Goal: Transaction & Acquisition: Purchase product/service

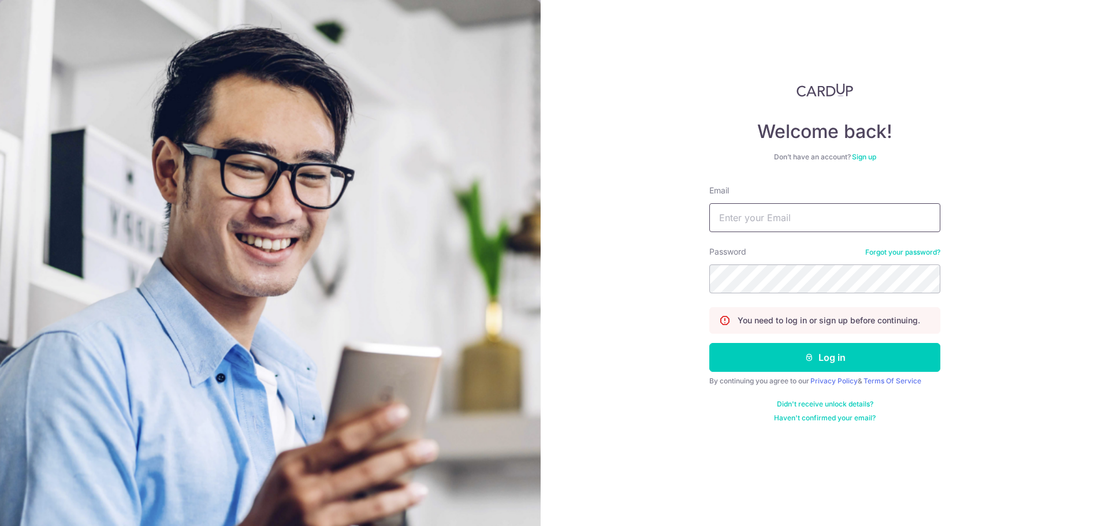
click at [788, 228] on input "Email" at bounding box center [825, 217] width 231 height 29
type input "melissa.lam@fundingsocieties.com"
click at [710, 343] on button "Log in" at bounding box center [825, 357] width 231 height 29
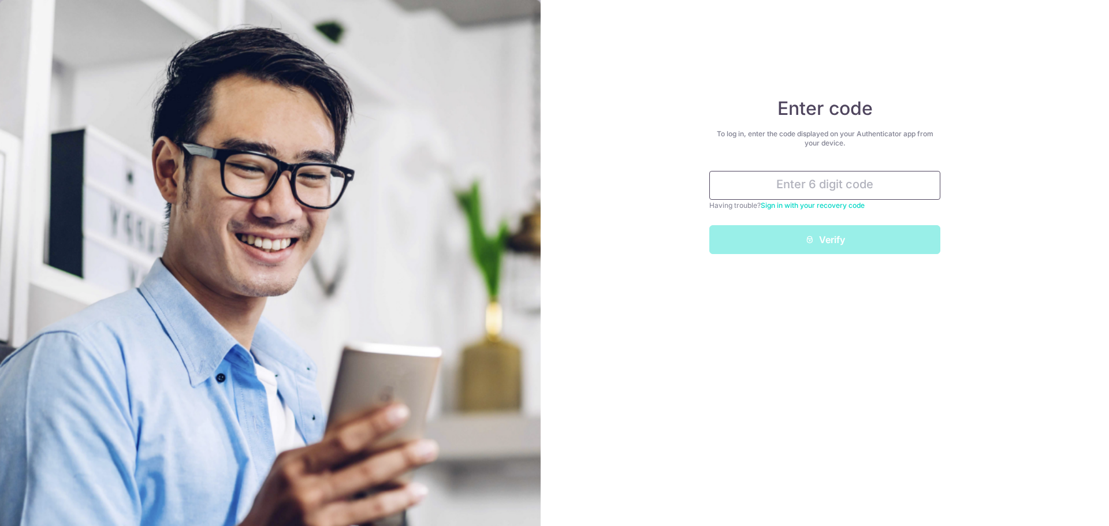
click at [844, 173] on input "text" at bounding box center [825, 185] width 231 height 29
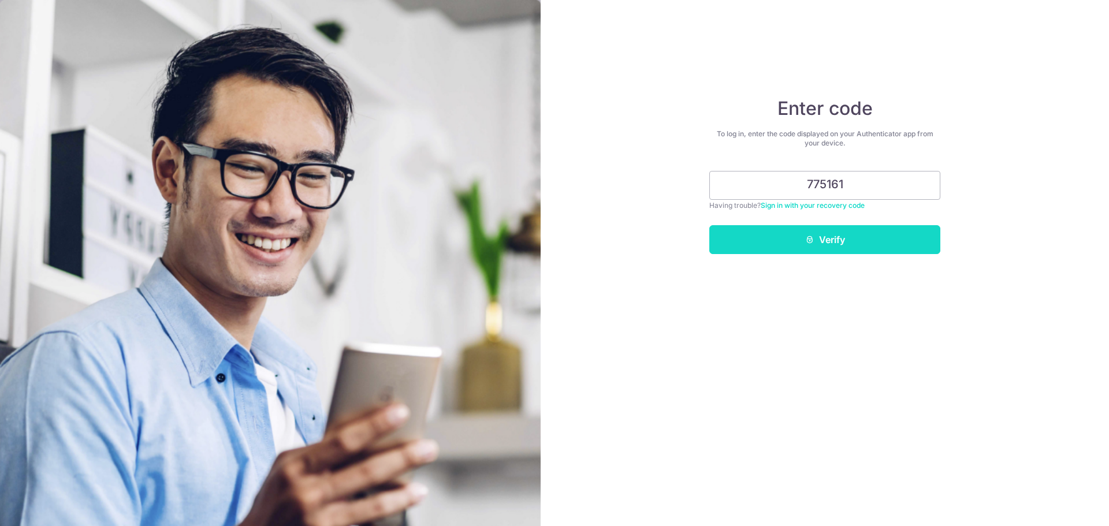
type input "775161"
click at [892, 236] on button "Verify" at bounding box center [825, 239] width 231 height 29
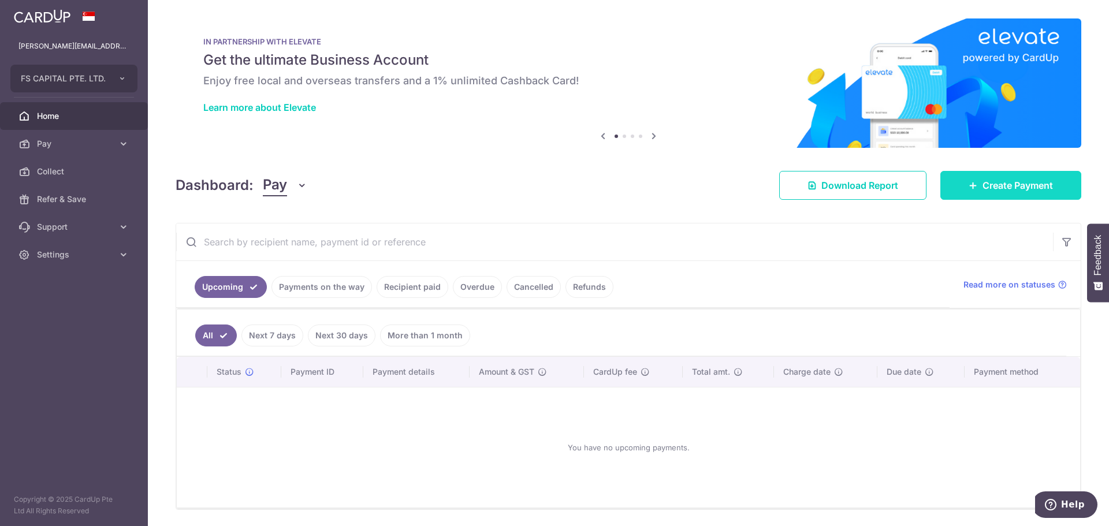
click at [983, 184] on span "Create Payment" at bounding box center [1018, 186] width 70 height 14
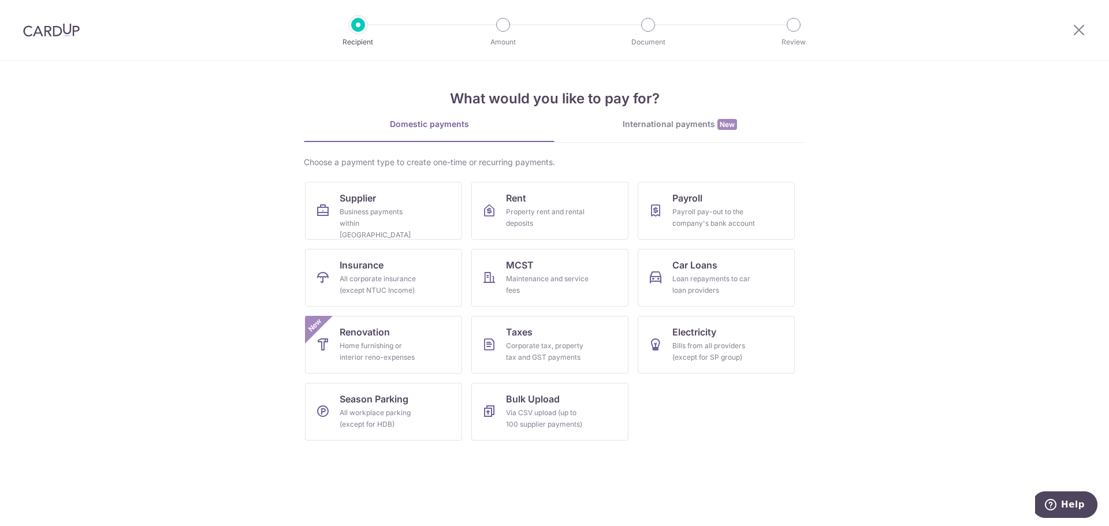
click at [636, 122] on div "International payments New" at bounding box center [680, 124] width 251 height 12
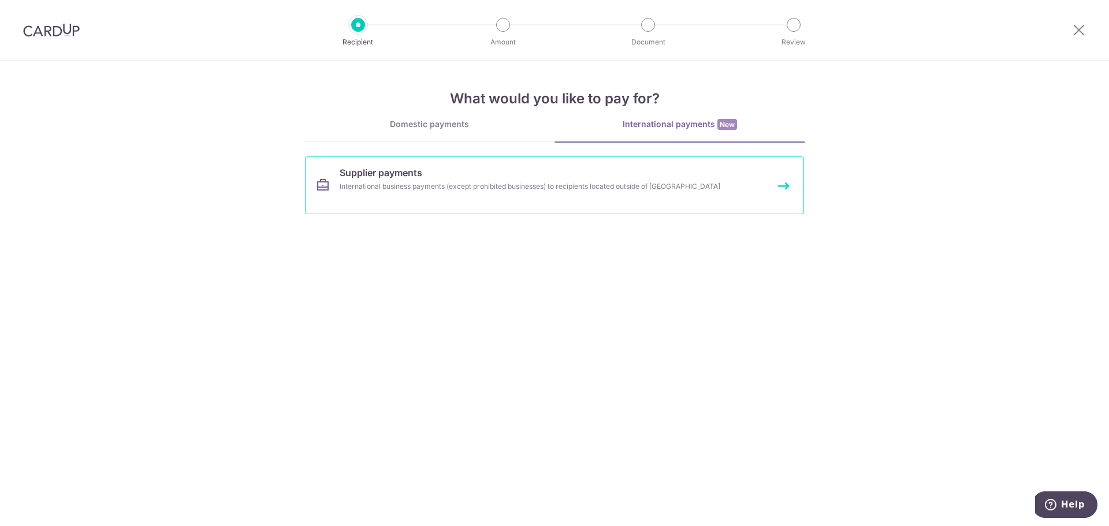
click at [507, 198] on link "Supplier payments International business payments (except prohibited businesses…" at bounding box center [554, 186] width 499 height 58
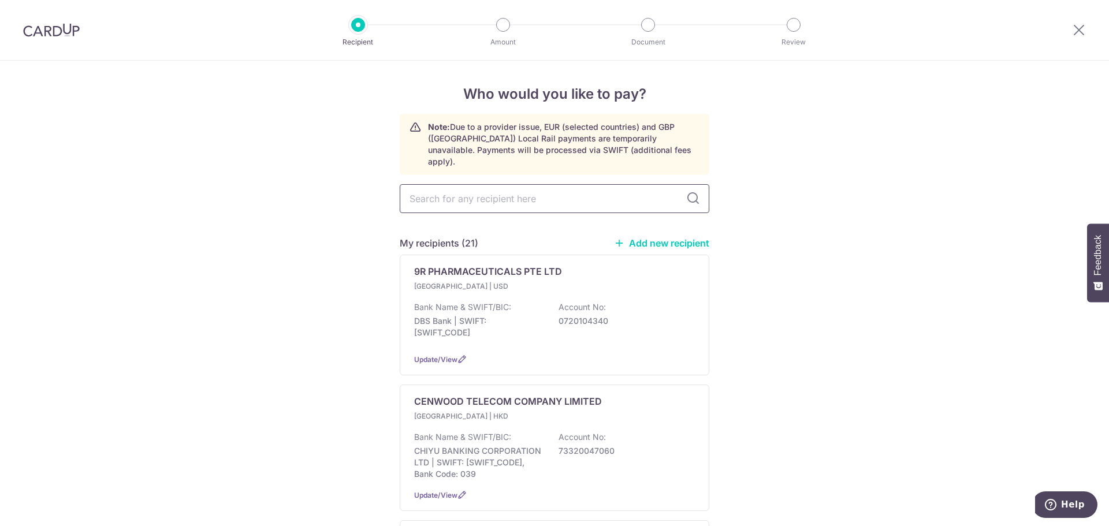
click at [534, 191] on input "text" at bounding box center [555, 198] width 310 height 29
type input "my64"
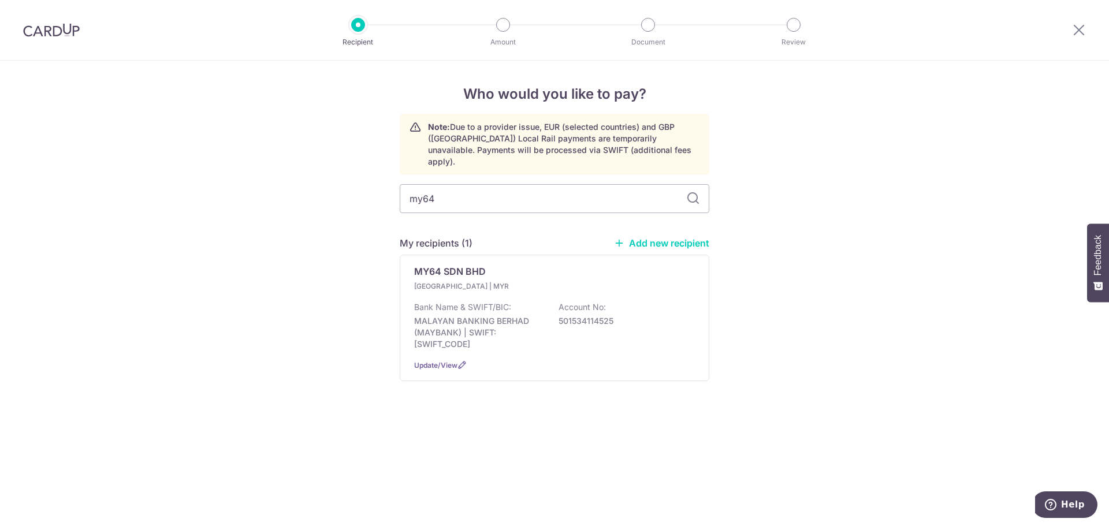
click at [791, 259] on div "Who would you like to pay? Note: Due to a provider issue, EUR (selected countri…" at bounding box center [554, 294] width 1109 height 466
click at [552, 323] on div "Bank Name & SWIFT/BIC: MALAYAN BANKING BERHAD ([GEOGRAPHIC_DATA]) | SWIFT: [SWI…" at bounding box center [554, 326] width 281 height 49
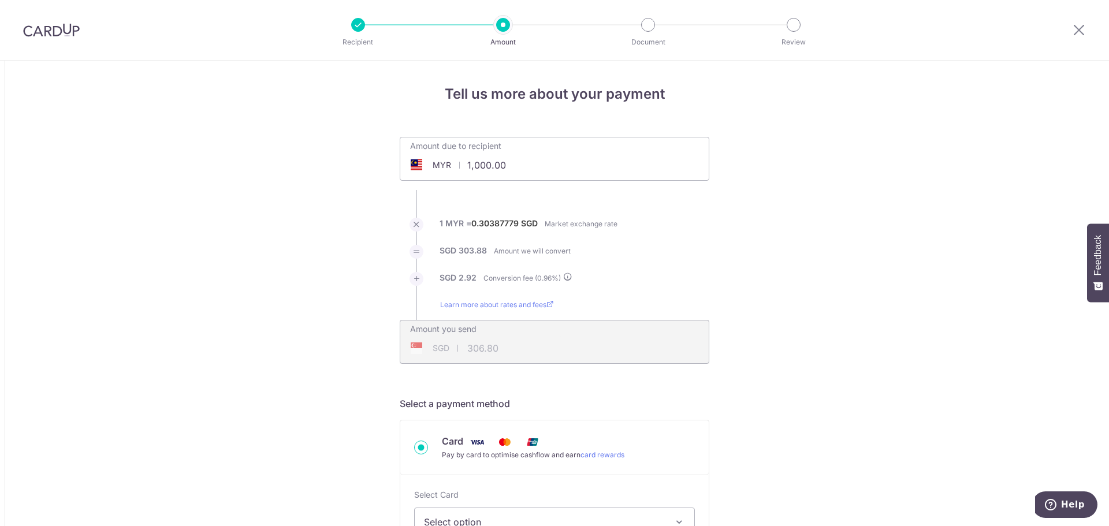
click at [504, 160] on input "1,000.00" at bounding box center [489, 165] width 179 height 27
paste input "7,019"
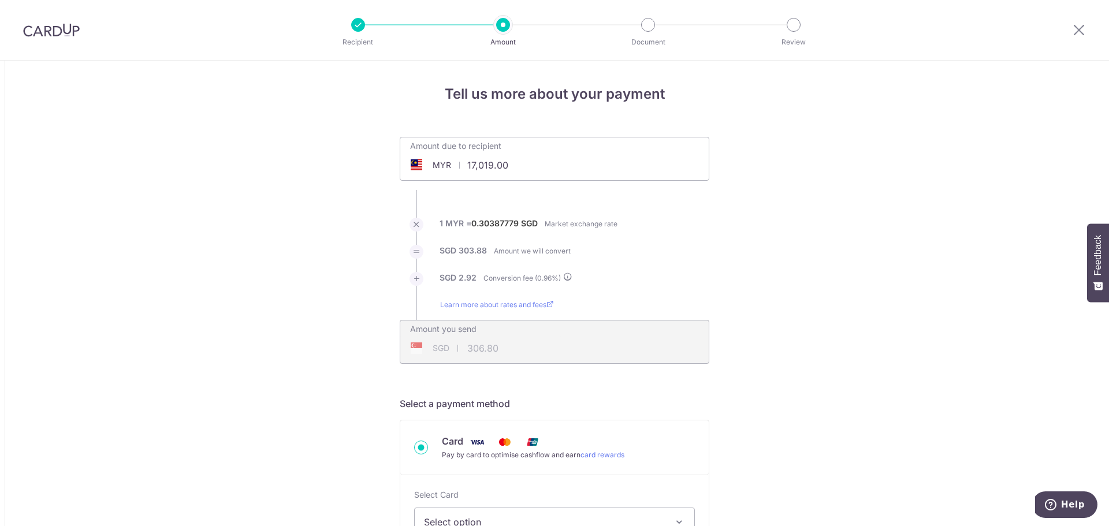
type input "17,019.00"
type input "5,221.50"
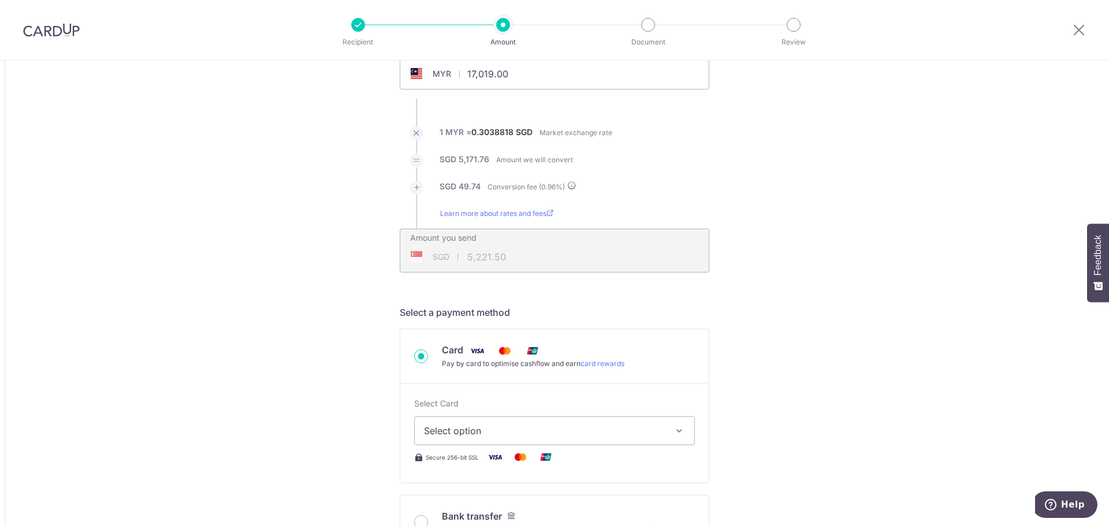
scroll to position [173, 0]
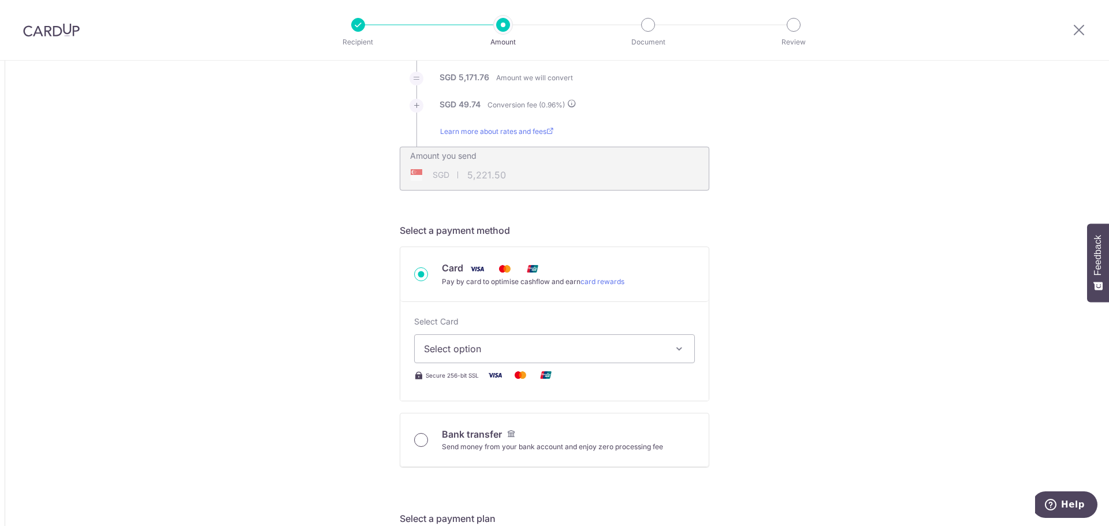
click at [417, 443] on input "Bank transfer Send money from your bank account and enjoy zero processing fee" at bounding box center [421, 440] width 14 height 14
radio input "true"
type input "17,019.00"
type input "5,213.12"
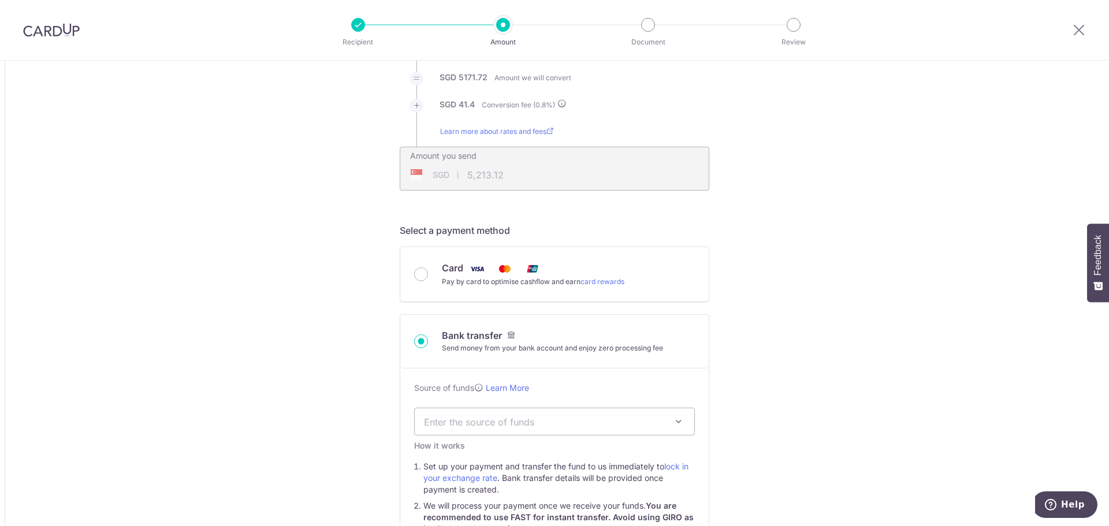
click at [450, 415] on span "Enter the source of funds" at bounding box center [545, 421] width 243 height 13
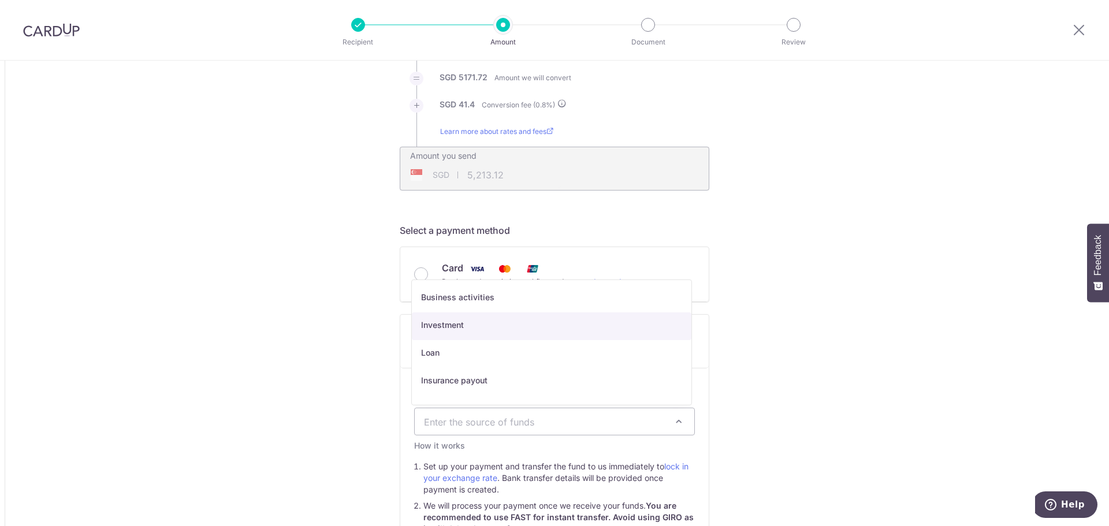
select select "2"
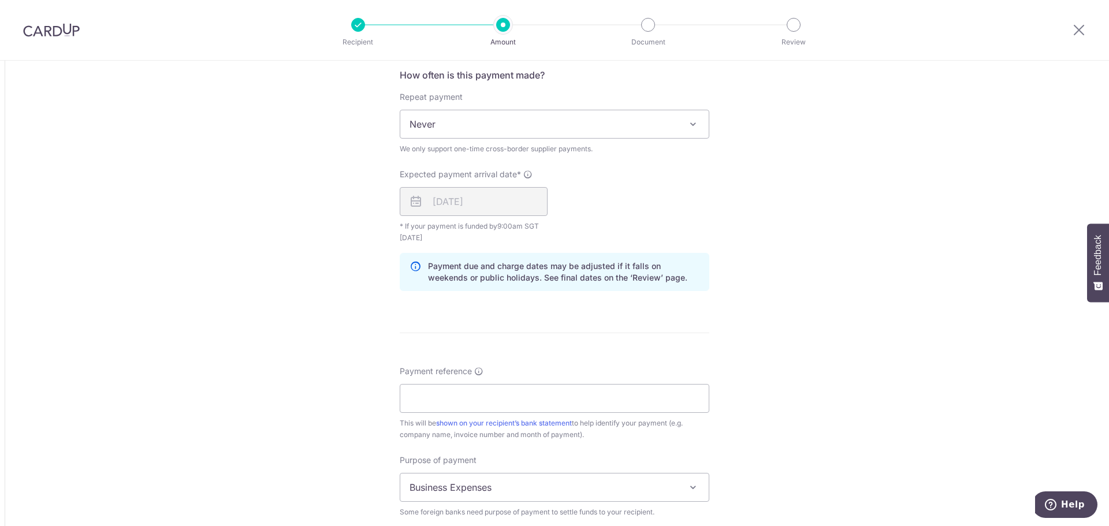
scroll to position [809, 0]
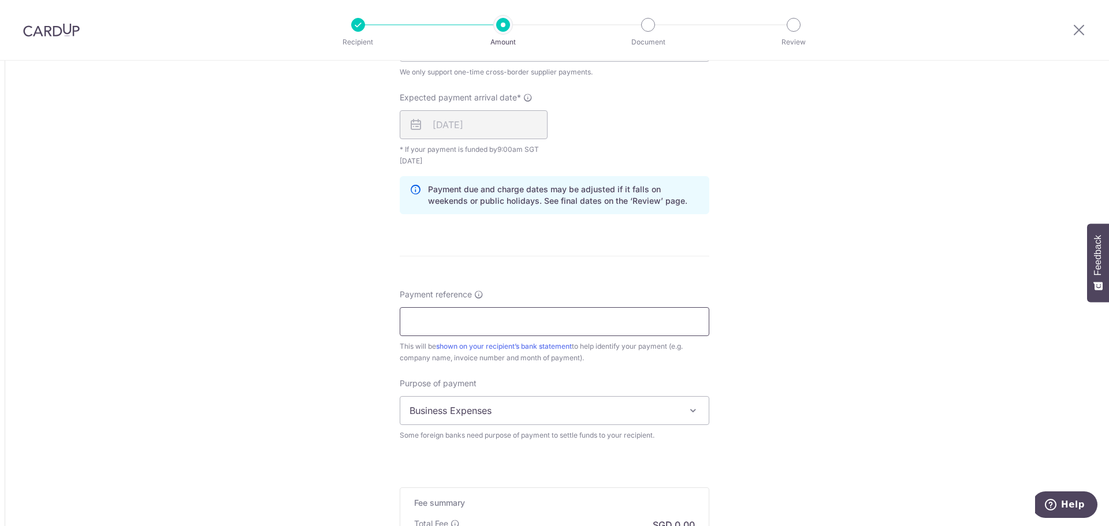
click at [458, 313] on input "Payment reference" at bounding box center [555, 321] width 310 height 29
click at [454, 325] on input "Payment reference" at bounding box center [555, 321] width 310 height 29
paste input "MY64 August SOA"
type input "MY64 August SOA"
drag, startPoint x: 577, startPoint y: 270, endPoint x: 574, endPoint y: 262, distance: 8.8
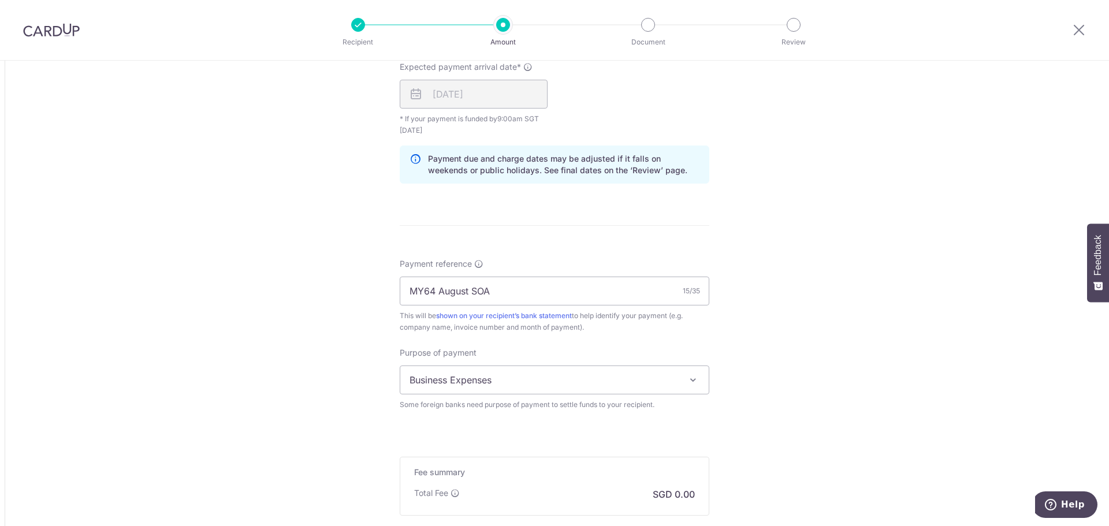
scroll to position [867, 0]
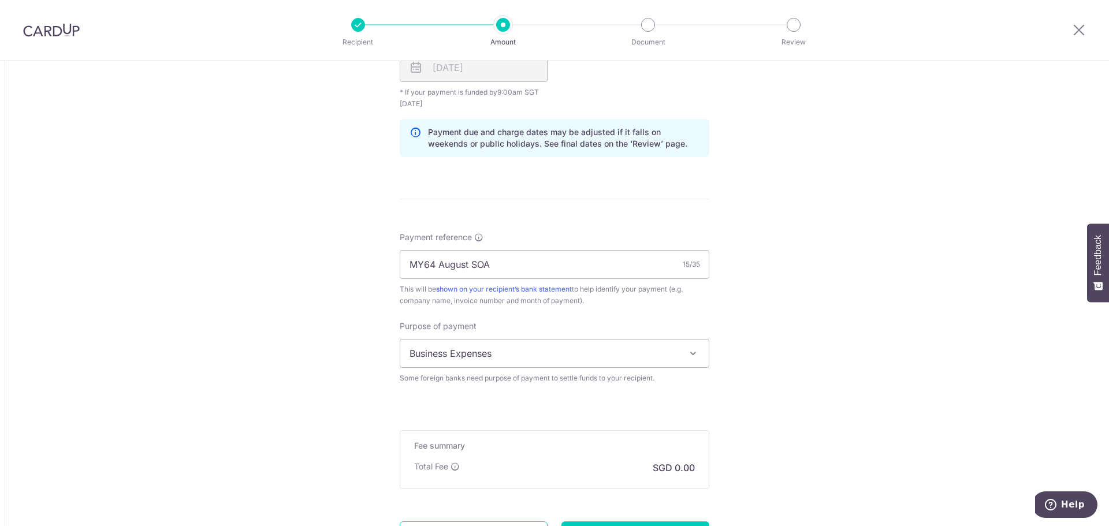
click at [455, 359] on span "Business Expenses" at bounding box center [554, 353] width 309 height 28
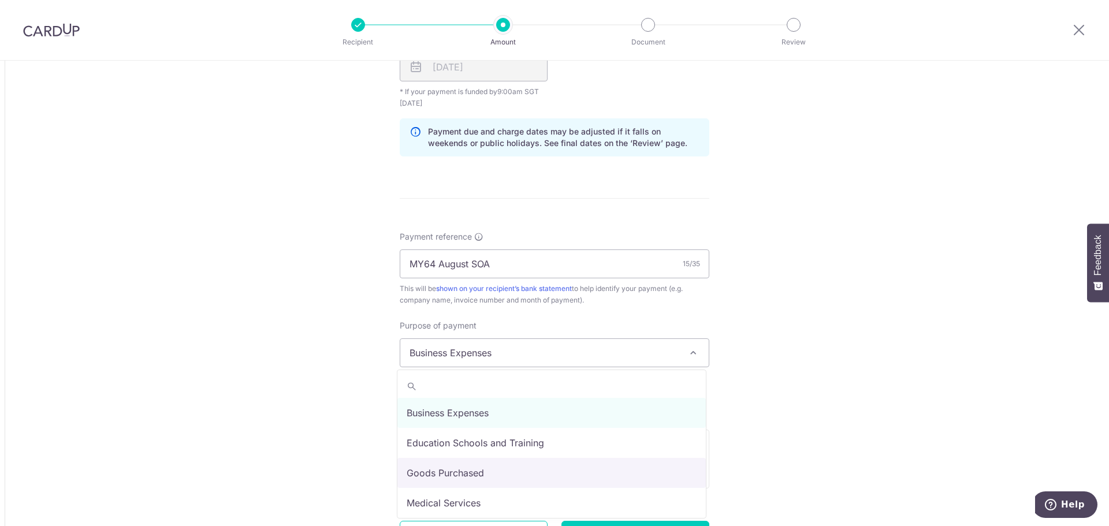
select select "Goods Purchased"
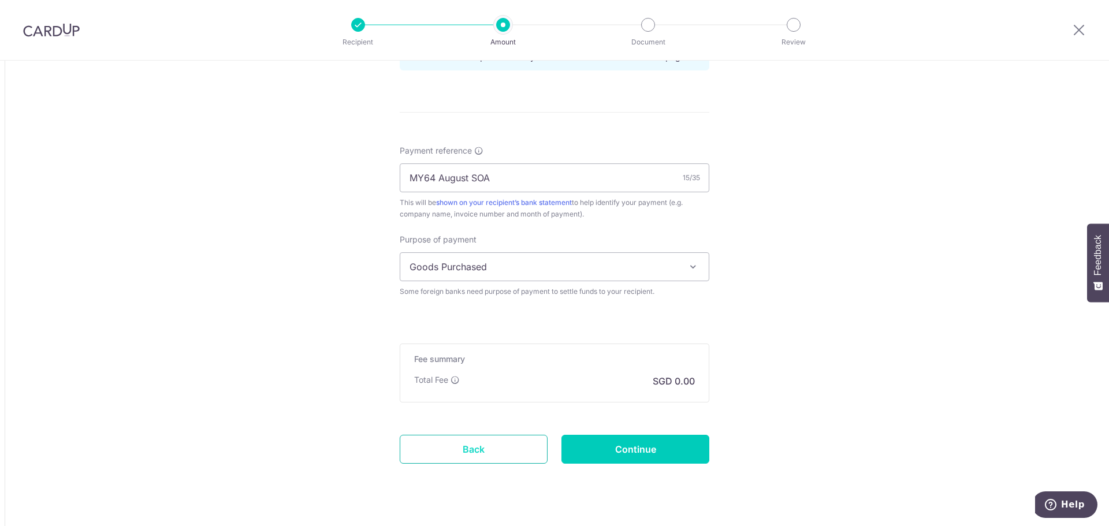
scroll to position [977, 0]
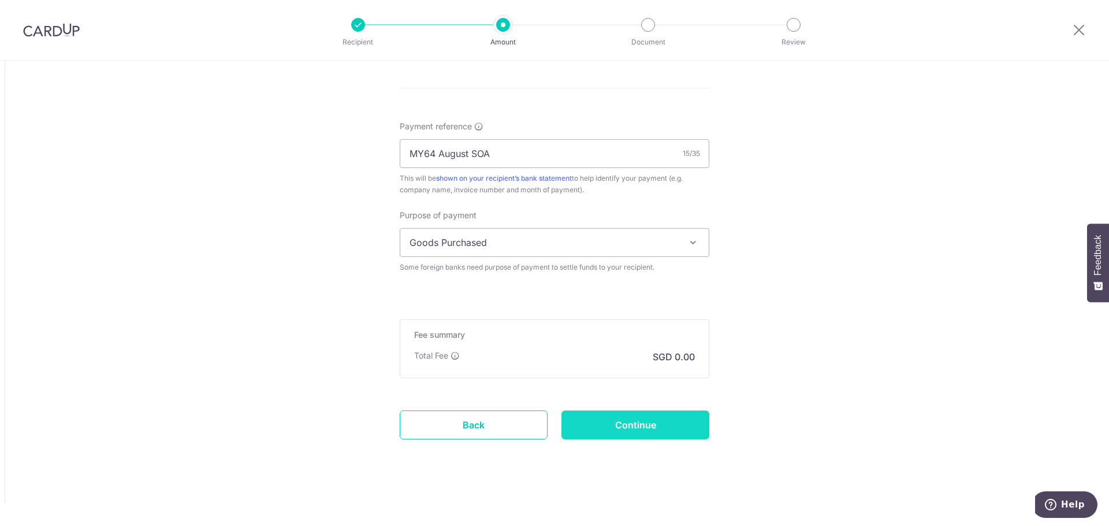
click at [600, 419] on input "Continue" at bounding box center [636, 425] width 148 height 29
type input "Create Schedule"
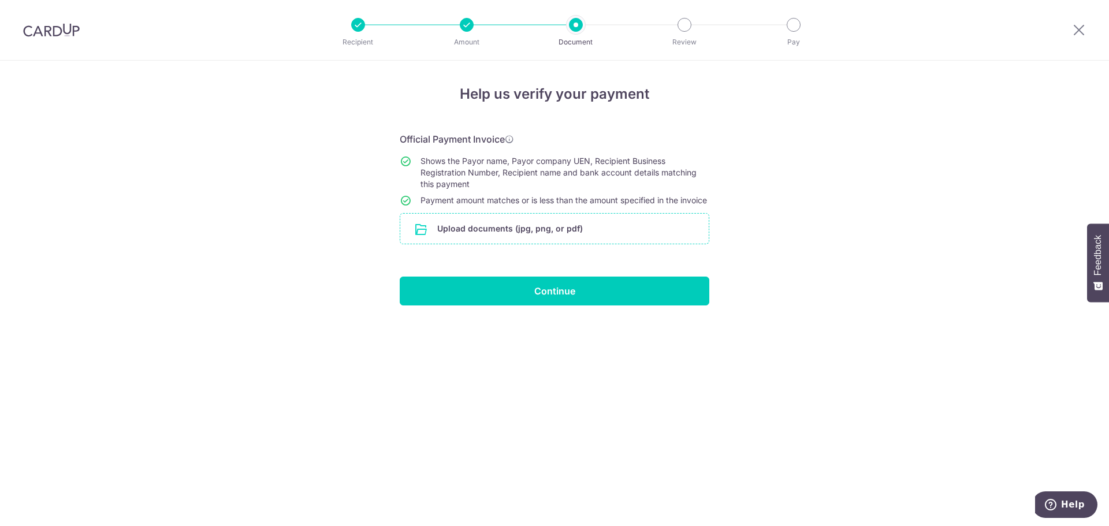
click at [513, 241] on input "file" at bounding box center [554, 229] width 309 height 30
click at [536, 244] on input "file" at bounding box center [554, 229] width 309 height 30
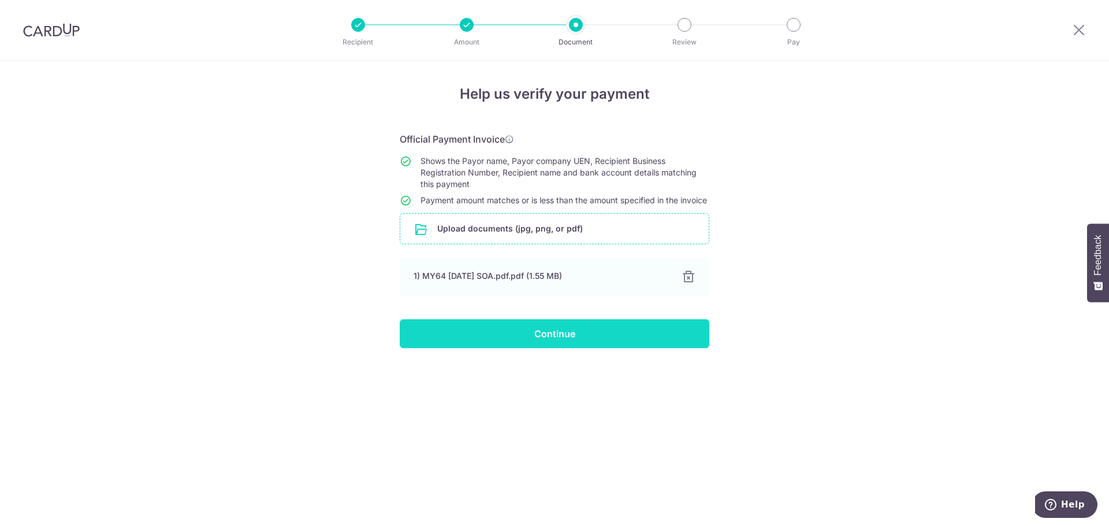
click at [485, 346] on input "Continue" at bounding box center [555, 334] width 310 height 29
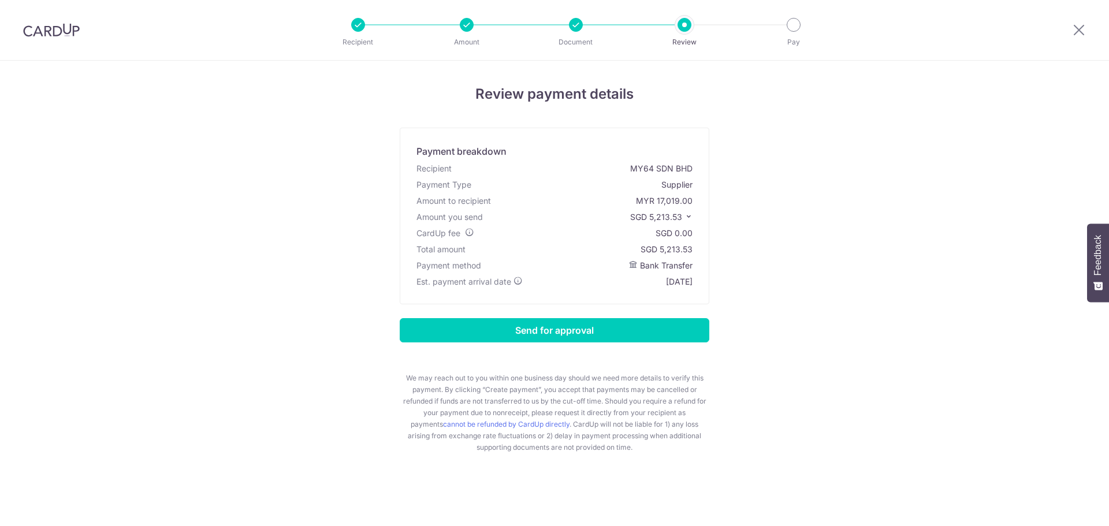
click at [580, 334] on input "Send for approval" at bounding box center [555, 330] width 310 height 24
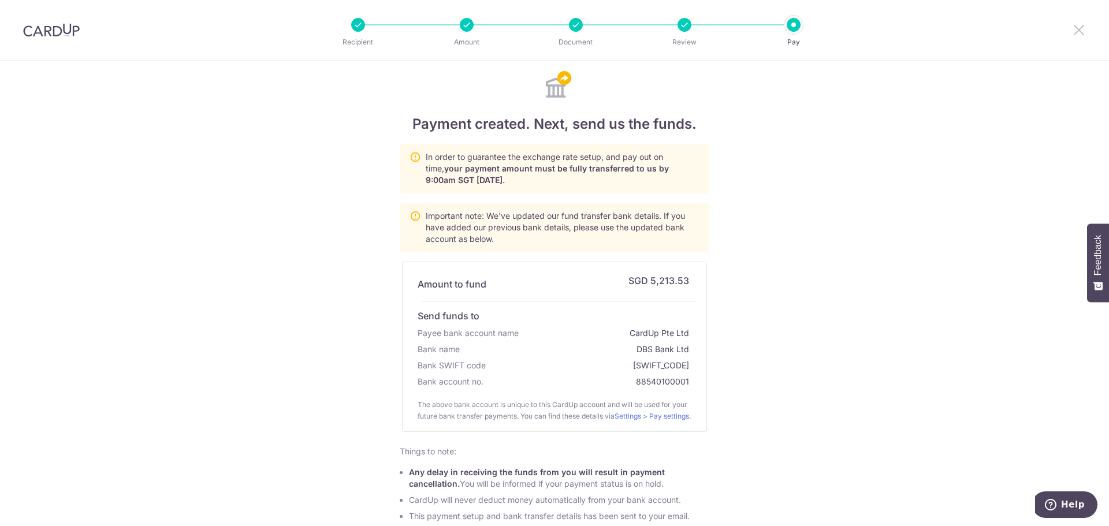
click at [1083, 27] on icon at bounding box center [1079, 30] width 14 height 14
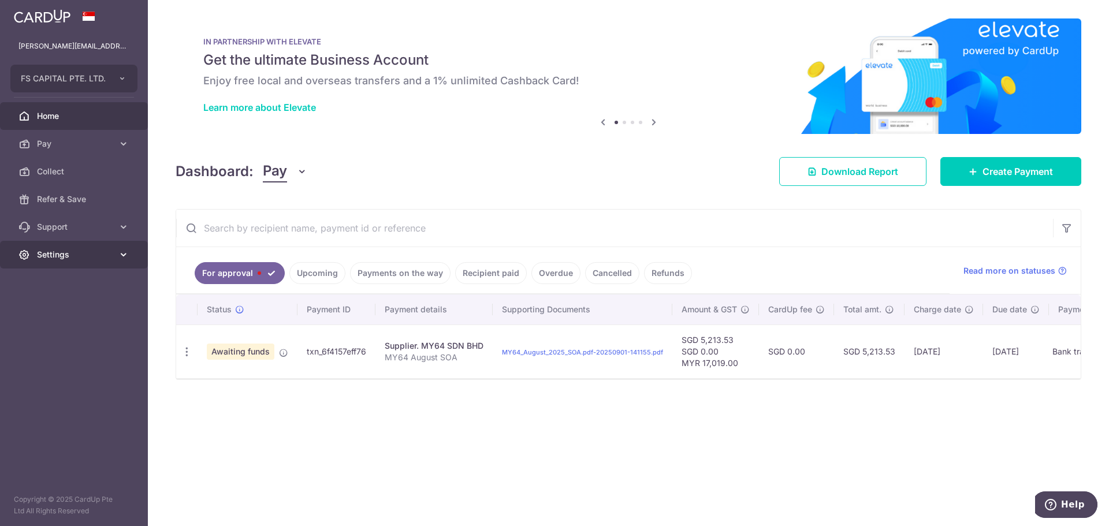
click at [70, 247] on link "Settings" at bounding box center [74, 255] width 148 height 28
click at [61, 315] on span "Logout" at bounding box center [75, 310] width 76 height 12
